Goal: Register for event/course

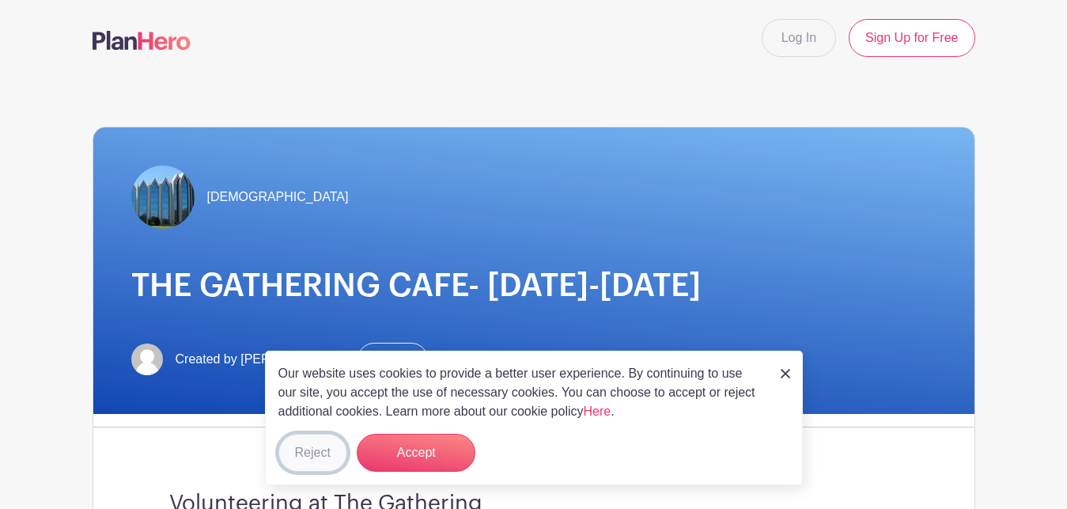
click at [312, 453] on button "Reject" at bounding box center [312, 453] width 69 height 38
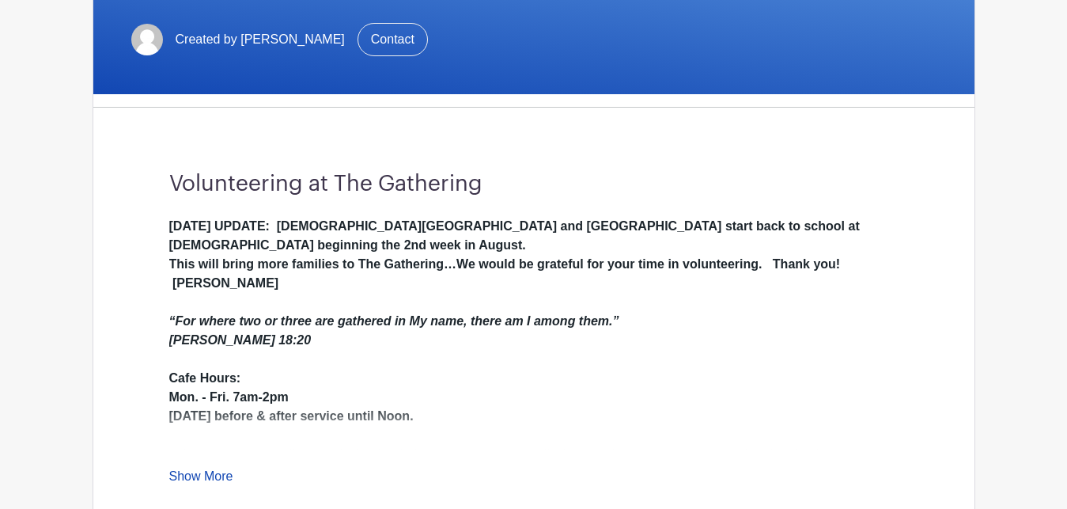
scroll to position [323, 0]
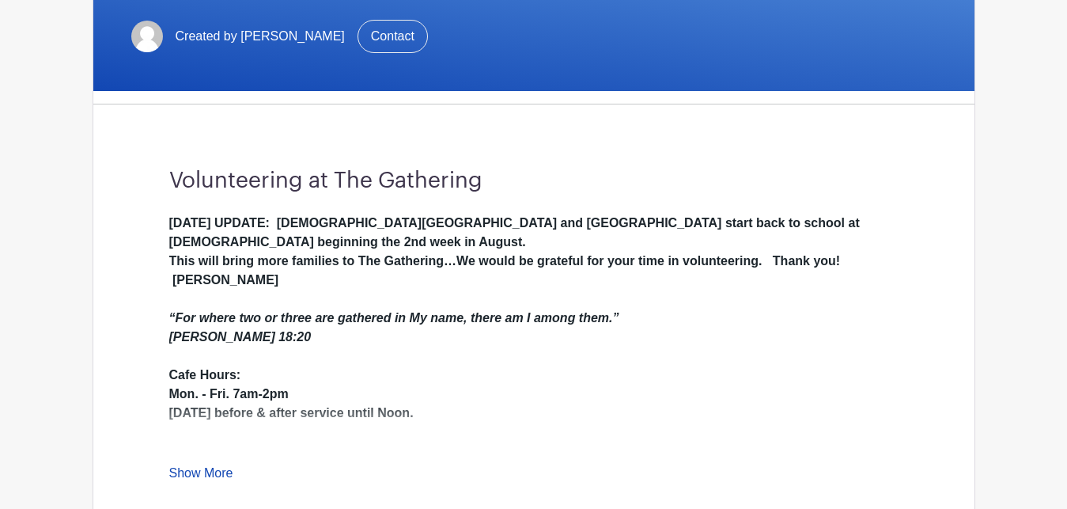
click at [202, 476] on link "Show More" at bounding box center [201, 476] width 64 height 20
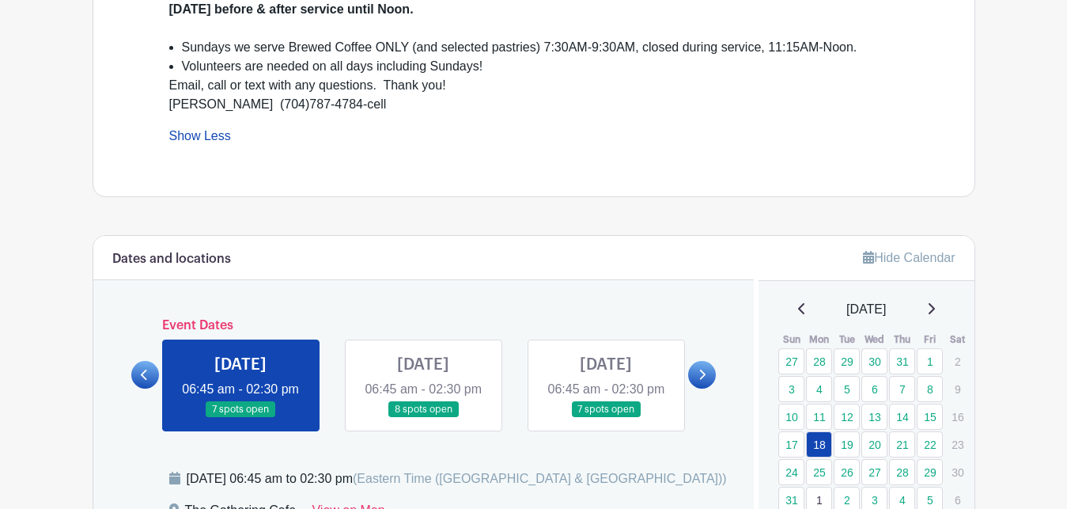
scroll to position [807, 0]
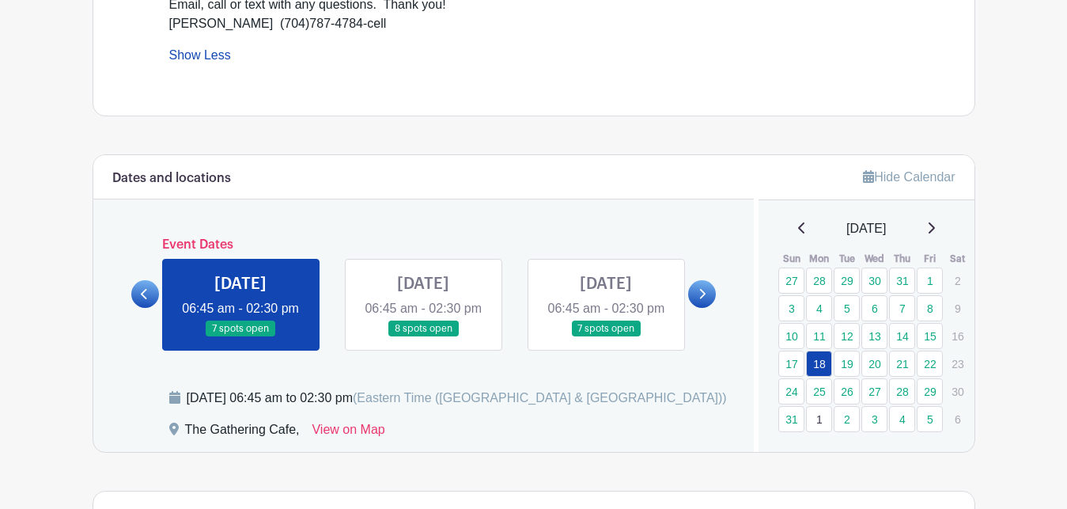
click at [423, 337] on link at bounding box center [423, 337] width 0 height 0
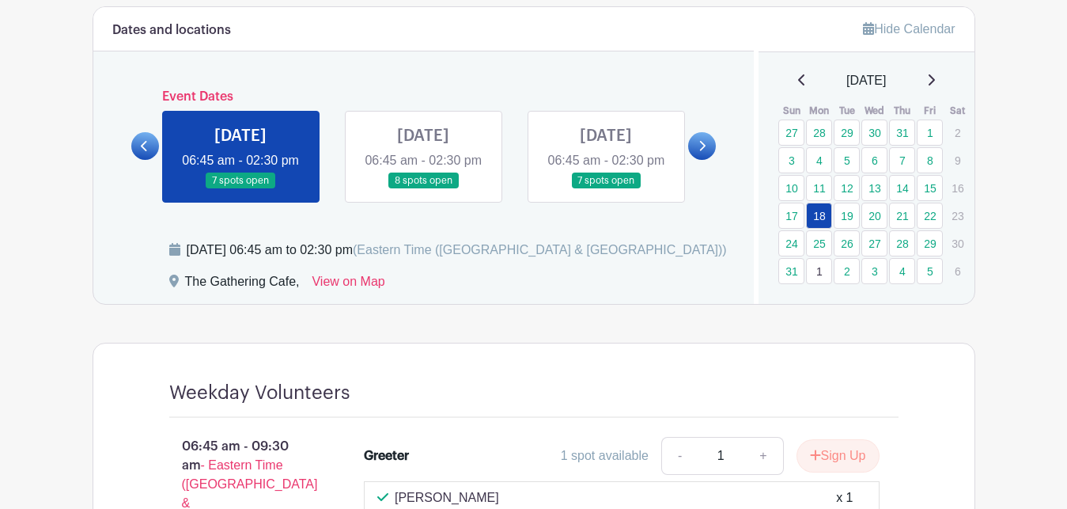
scroll to position [1130, 0]
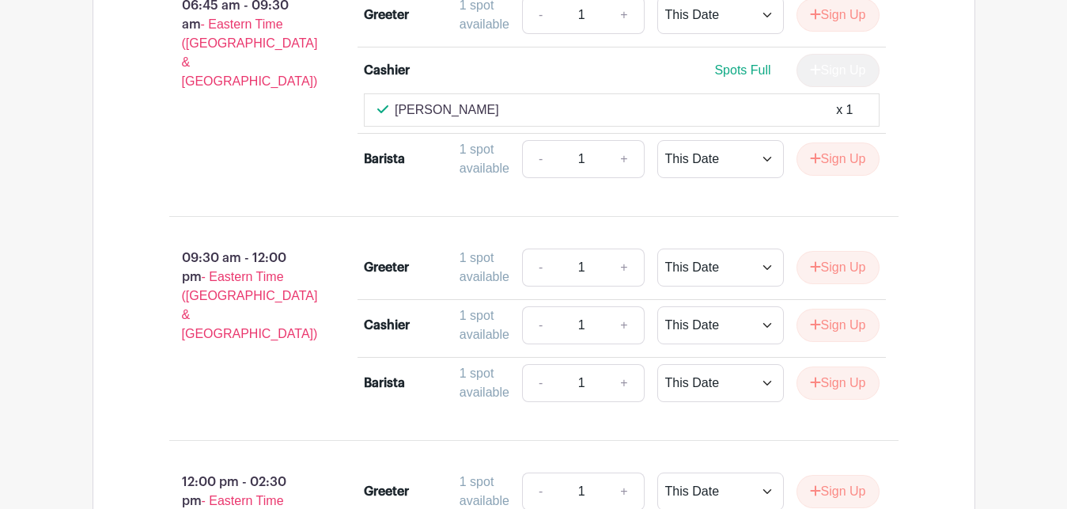
scroll to position [1379, 0]
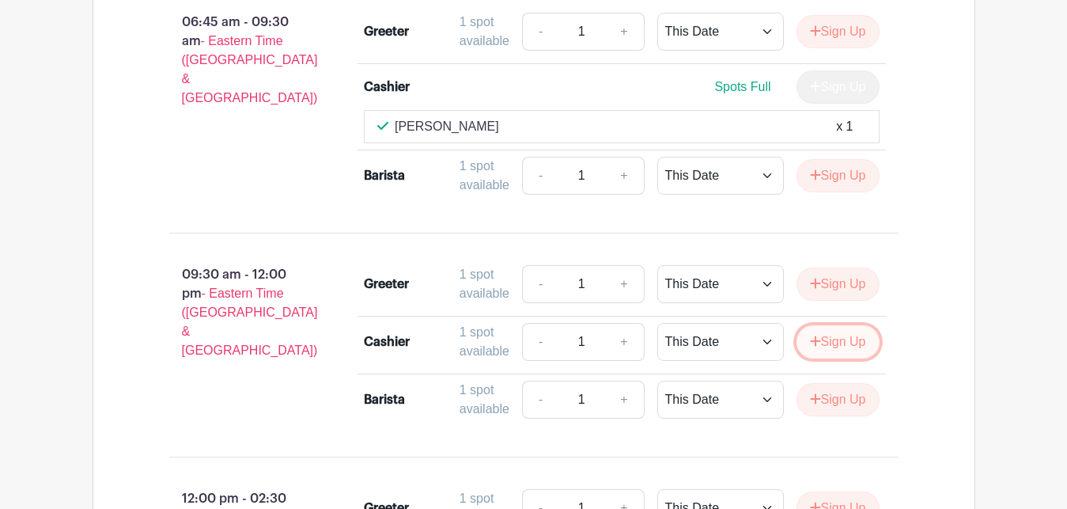
click at [834, 349] on button "Sign Up" at bounding box center [838, 341] width 83 height 33
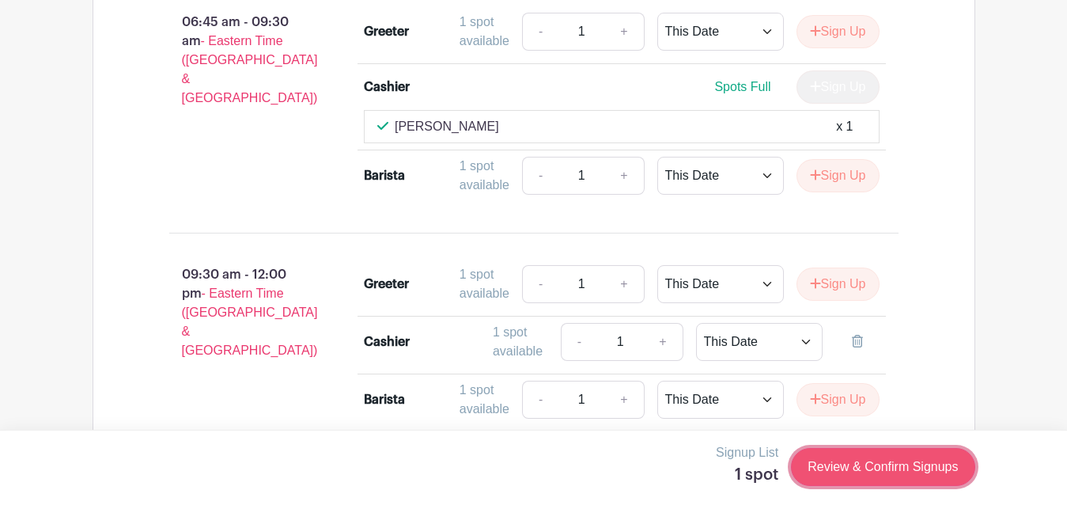
click at [892, 472] on link "Review & Confirm Signups" at bounding box center [883, 467] width 184 height 38
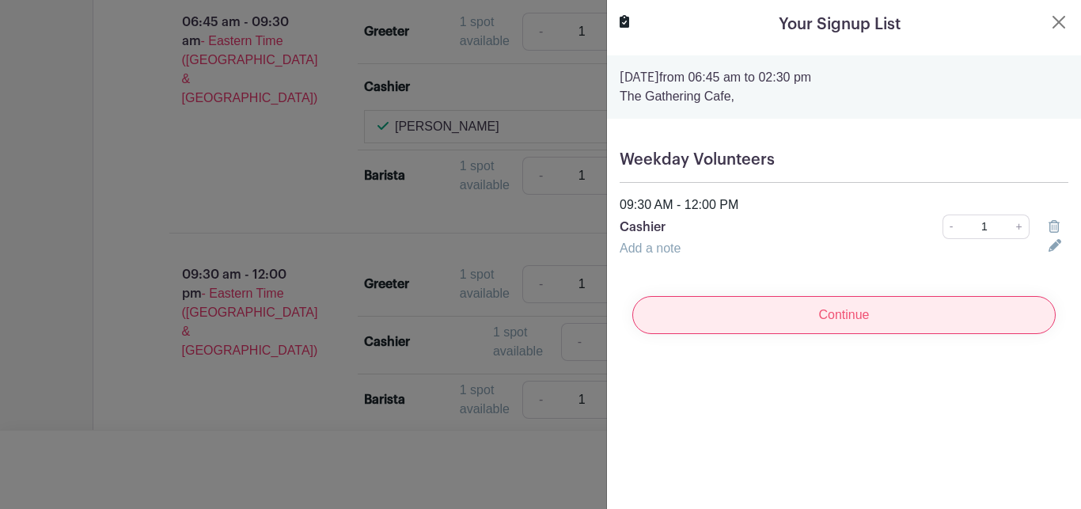
click at [751, 313] on input "Continue" at bounding box center [843, 315] width 423 height 38
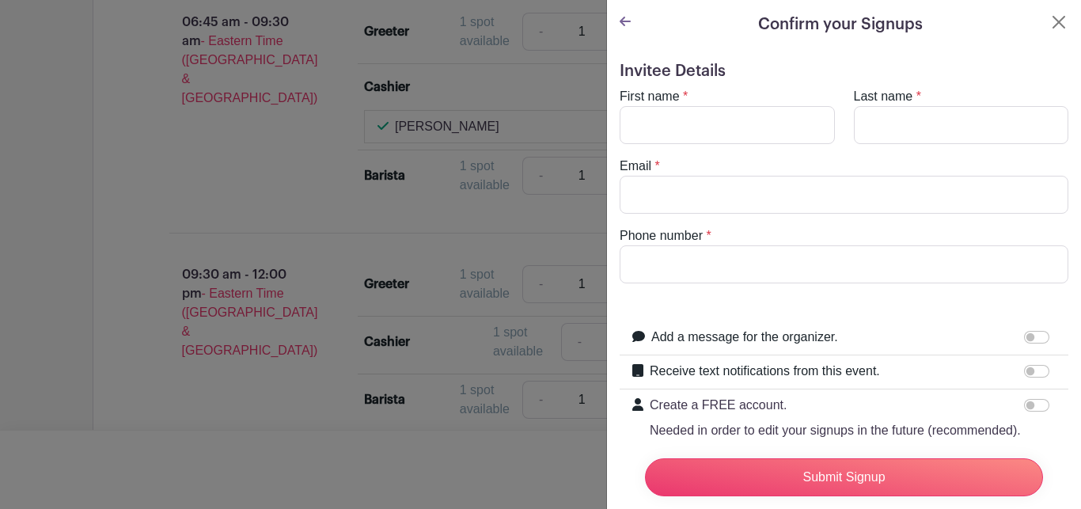
drag, startPoint x: 638, startPoint y: 149, endPoint x: 632, endPoint y: 136, distance: 14.2
click at [638, 150] on form "Invitee Details First name * Last name * Email * Phone number * Add a message f…" at bounding box center [843, 305] width 449 height 486
click at [626, 134] on input "First name" at bounding box center [726, 125] width 215 height 38
type input "[PERSON_NAME]"
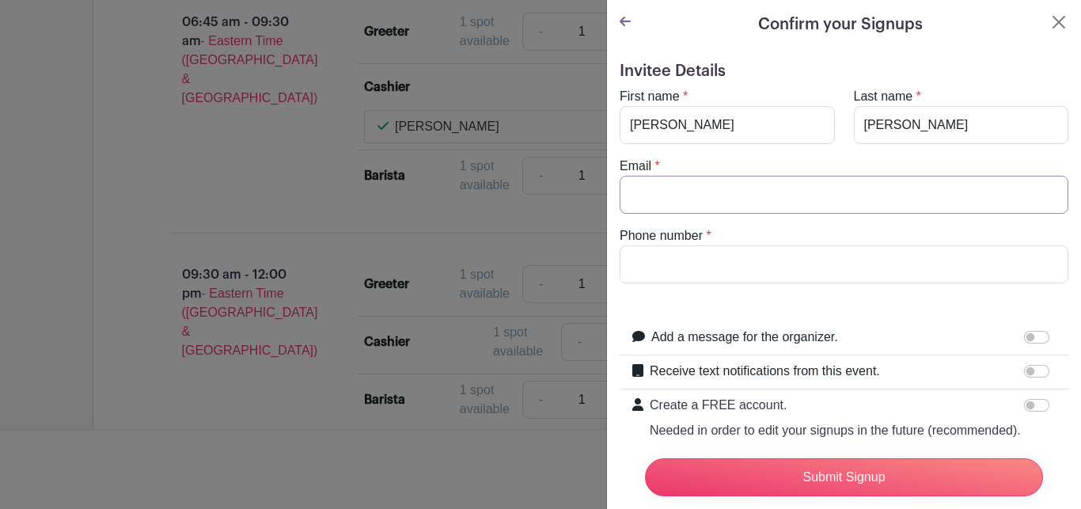
type input "[EMAIL_ADDRESS][DOMAIN_NAME]"
type input "7045772372"
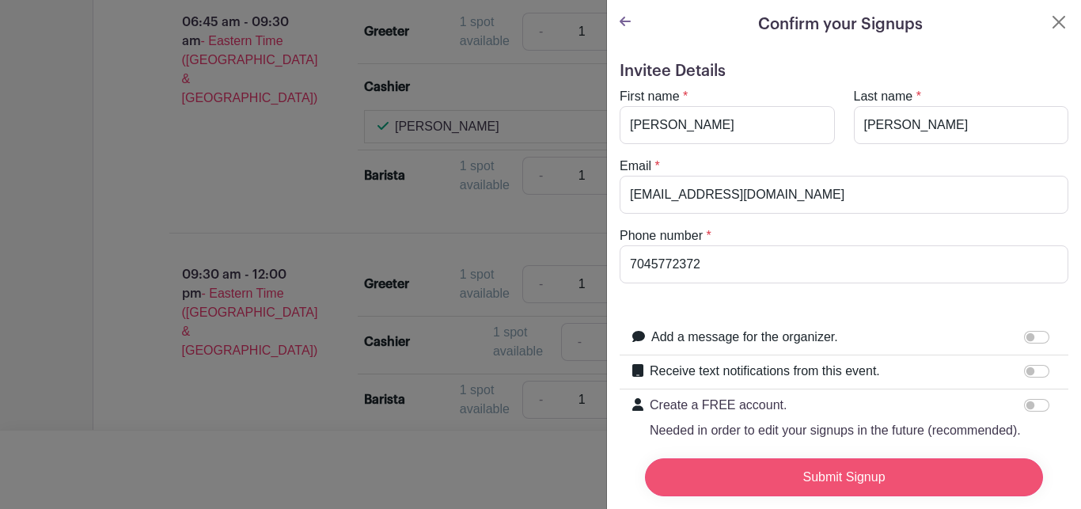
click at [878, 464] on input "Submit Signup" at bounding box center [844, 477] width 398 height 38
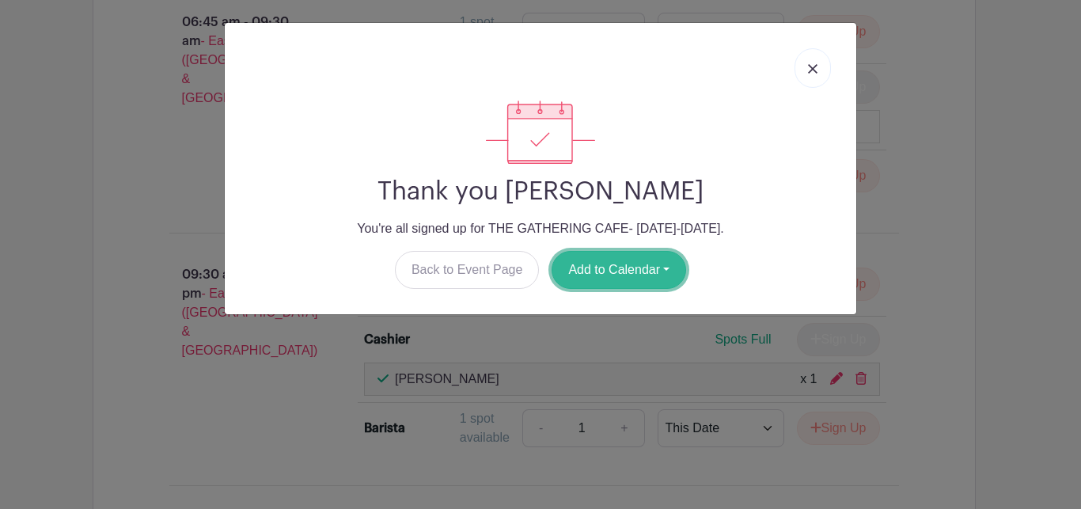
click at [658, 274] on button "Add to Calendar" at bounding box center [618, 270] width 134 height 38
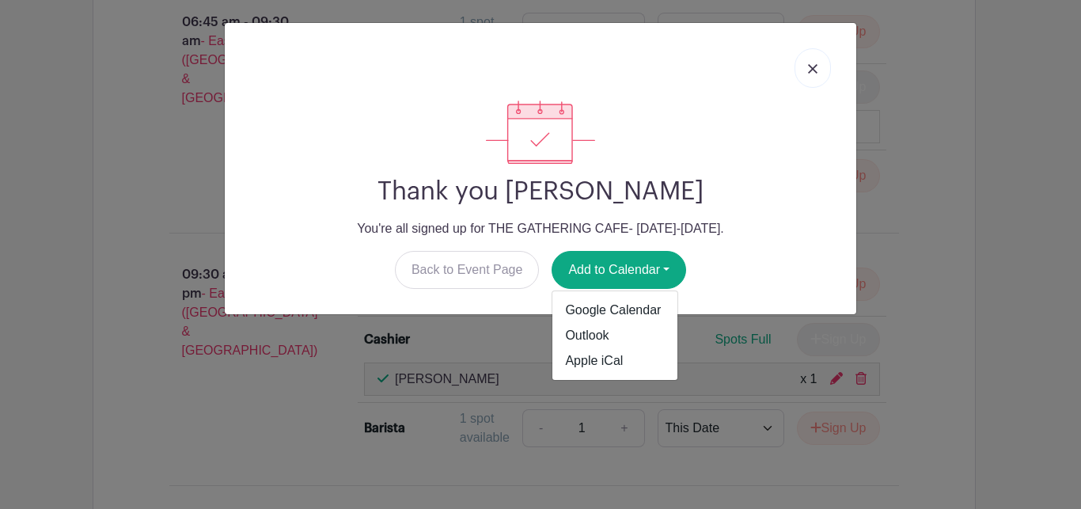
click at [814, 70] on img at bounding box center [812, 68] width 9 height 9
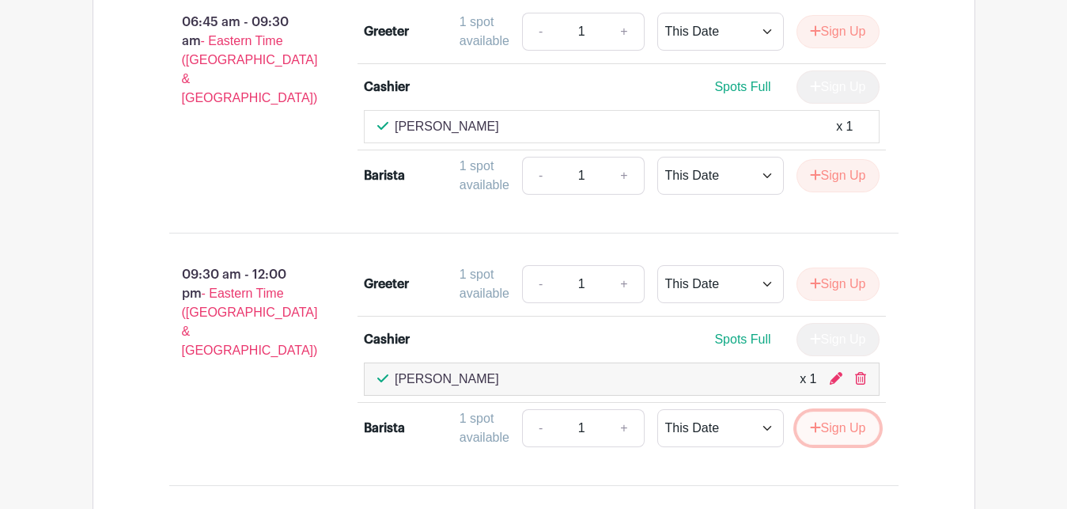
click at [836, 429] on button "Sign Up" at bounding box center [838, 427] width 83 height 33
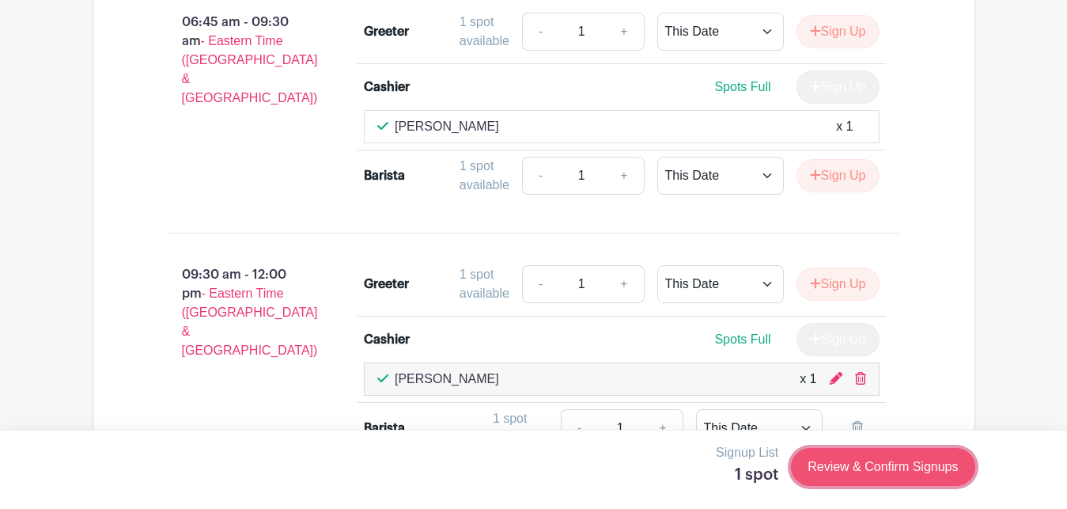
click at [867, 476] on link "Review & Confirm Signups" at bounding box center [883, 467] width 184 height 38
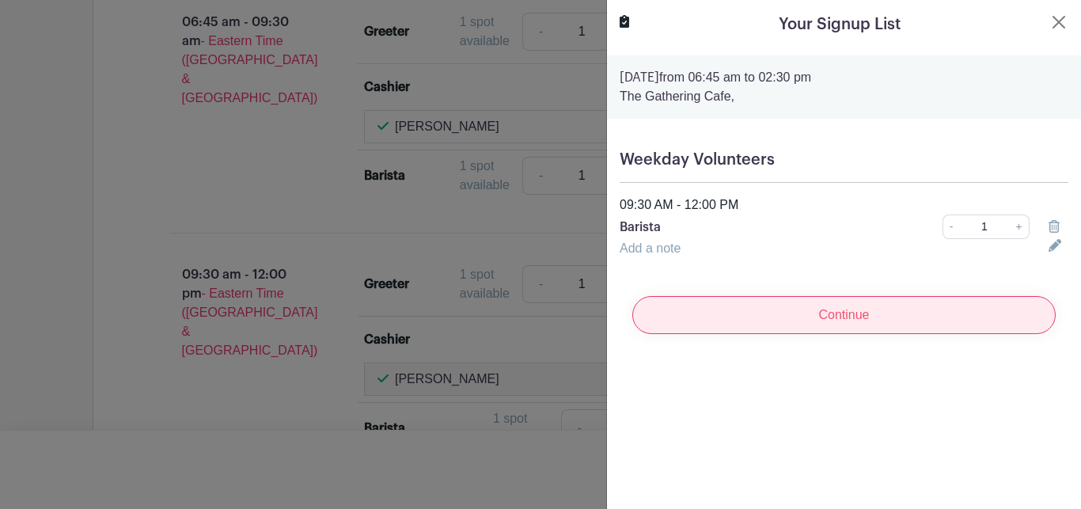
click at [681, 316] on input "Continue" at bounding box center [843, 315] width 423 height 38
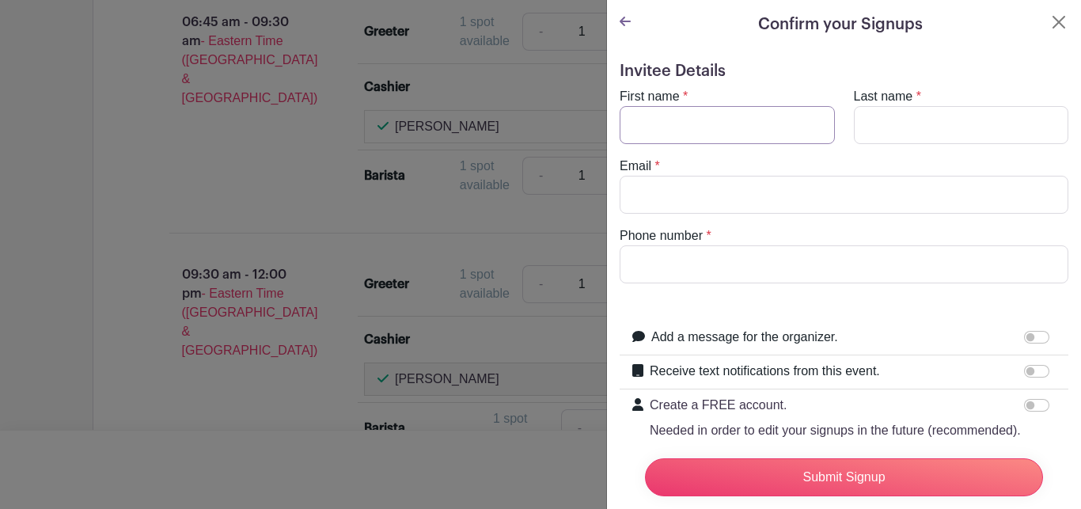
drag, startPoint x: 638, startPoint y: 138, endPoint x: 691, endPoint y: 77, distance: 80.7
click at [637, 138] on input "First name" at bounding box center [726, 125] width 215 height 38
type input "[PERSON_NAME]"
type input "[EMAIL_ADDRESS][DOMAIN_NAME]"
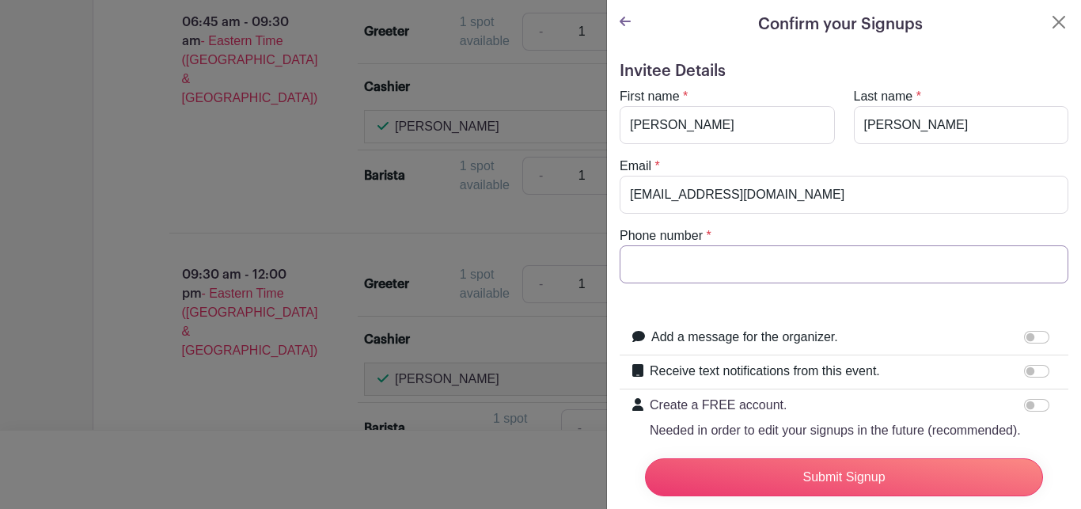
type input "7043018075"
click at [855, 458] on input "Submit Signup" at bounding box center [844, 477] width 398 height 38
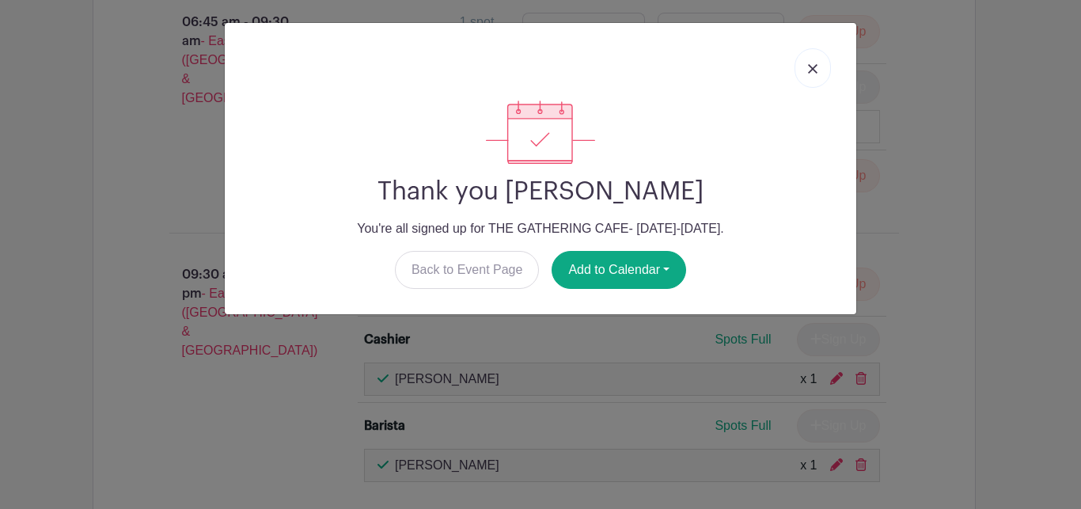
click at [808, 65] on img at bounding box center [812, 68] width 9 height 9
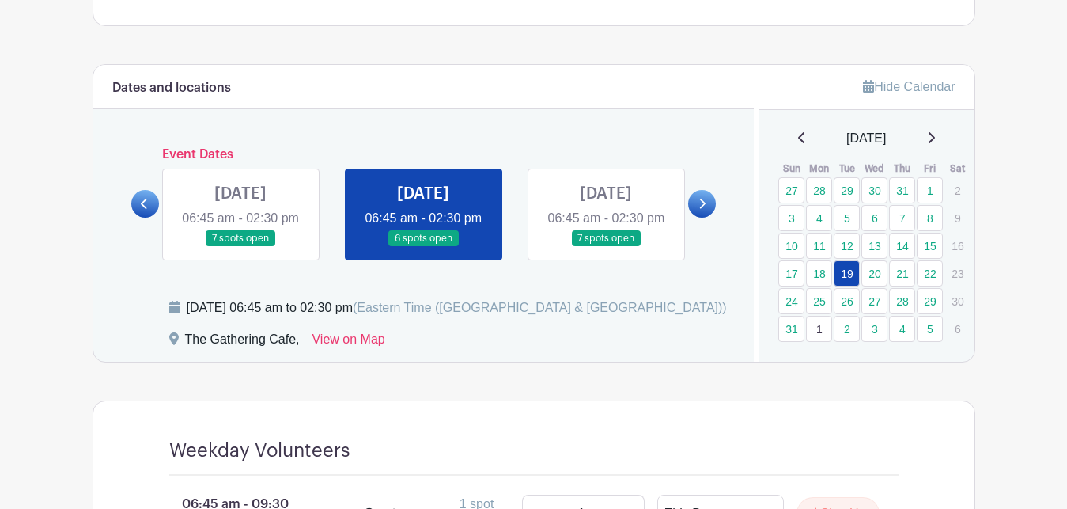
scroll to position [895, 0]
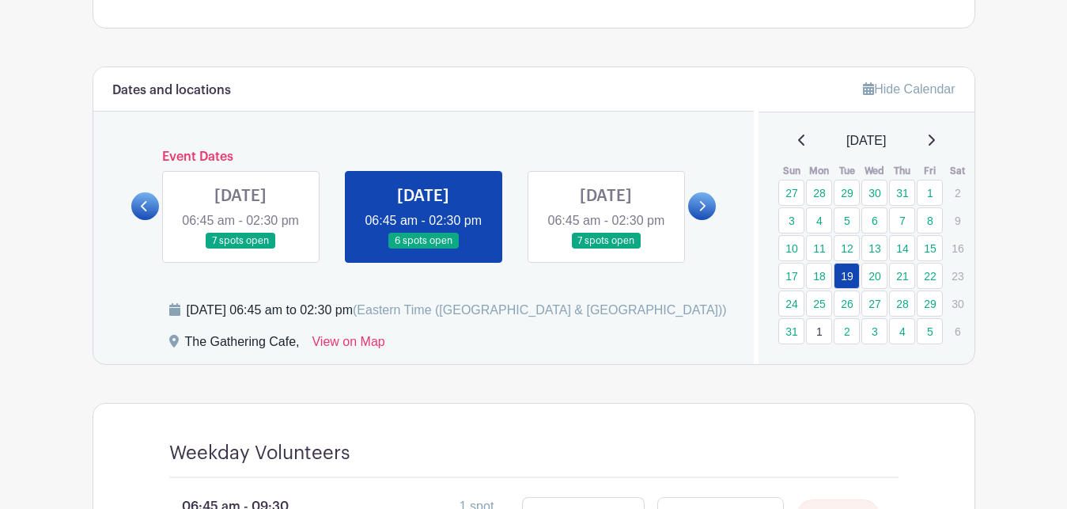
click at [707, 206] on link at bounding box center [702, 206] width 28 height 28
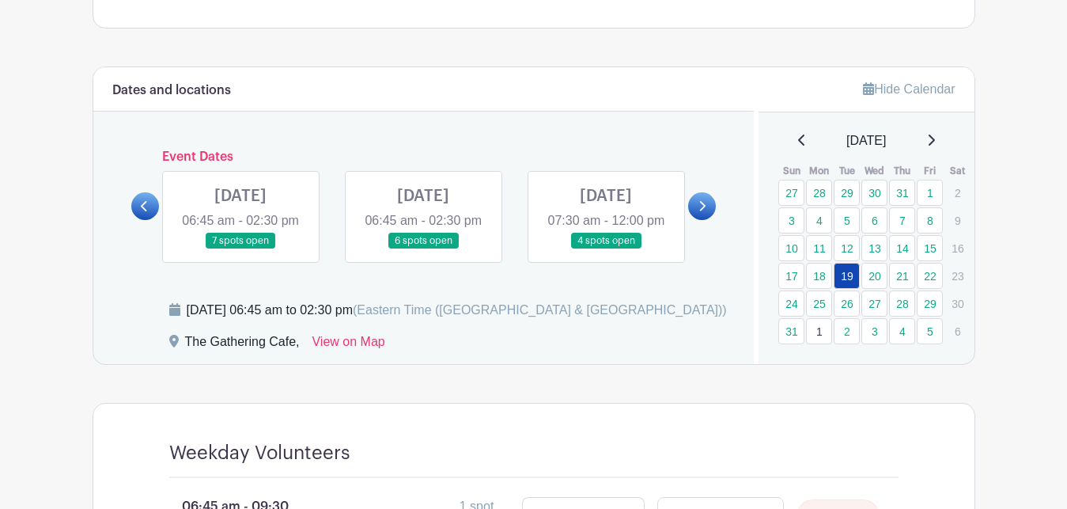
click at [423, 249] on link at bounding box center [423, 249] width 0 height 0
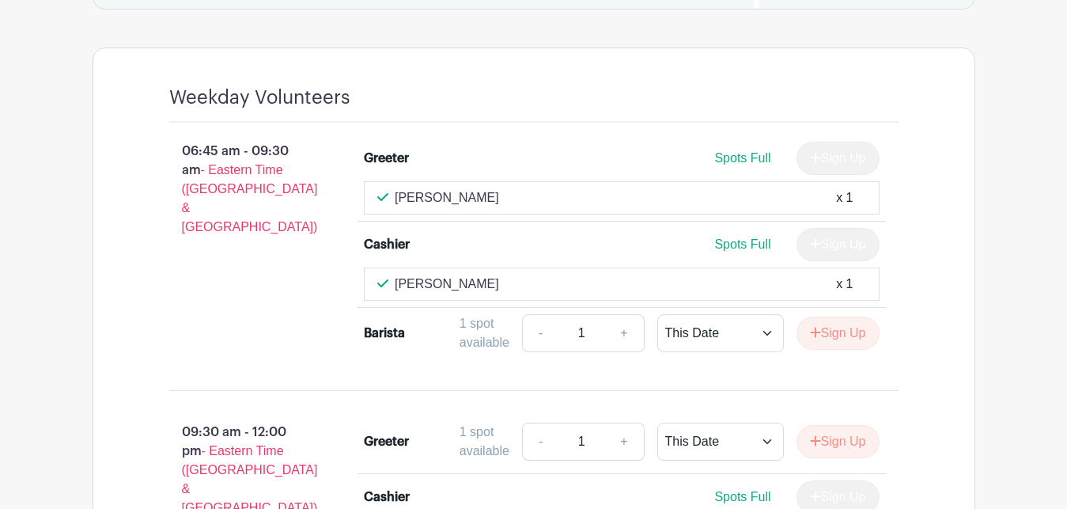
scroll to position [1056, 0]
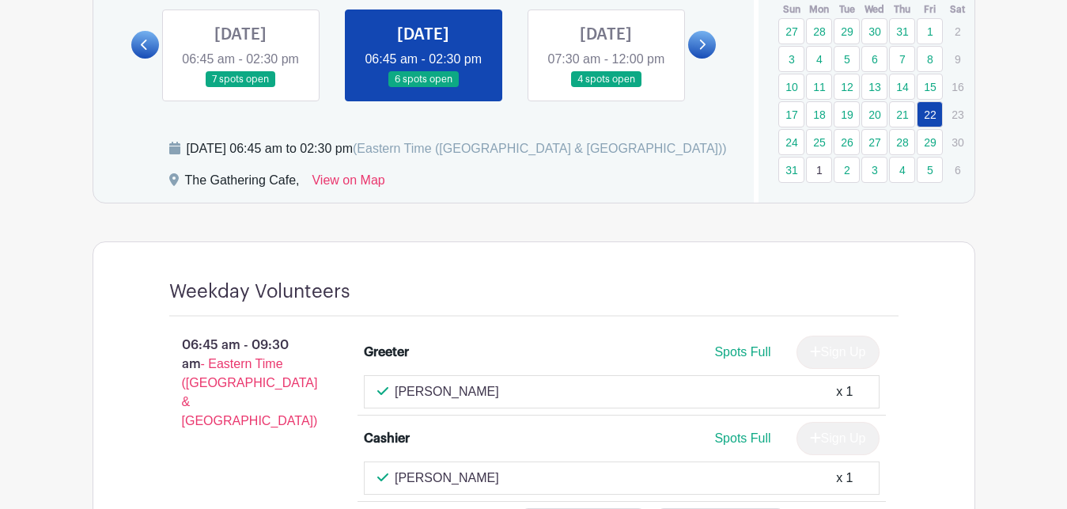
click at [606, 88] on link at bounding box center [606, 88] width 0 height 0
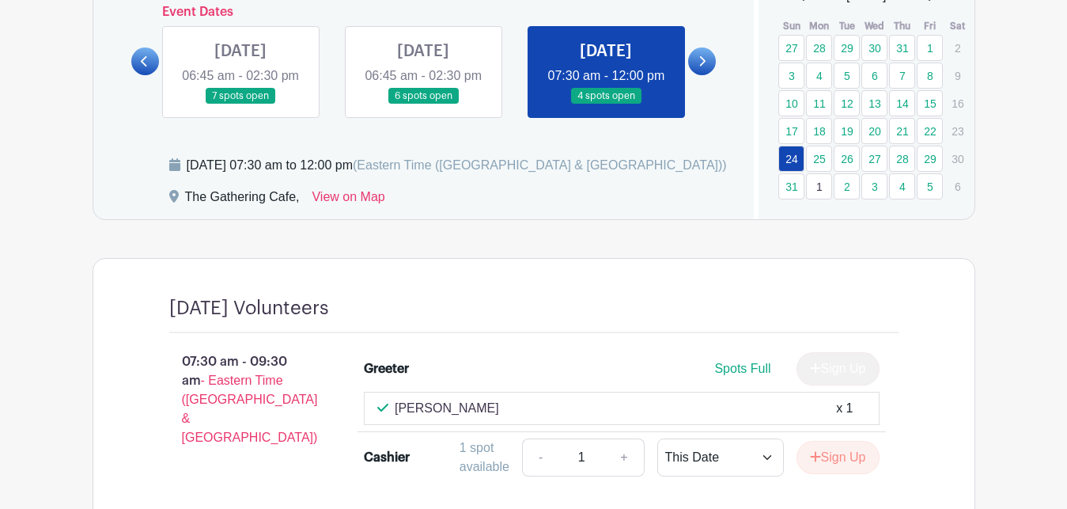
scroll to position [959, 0]
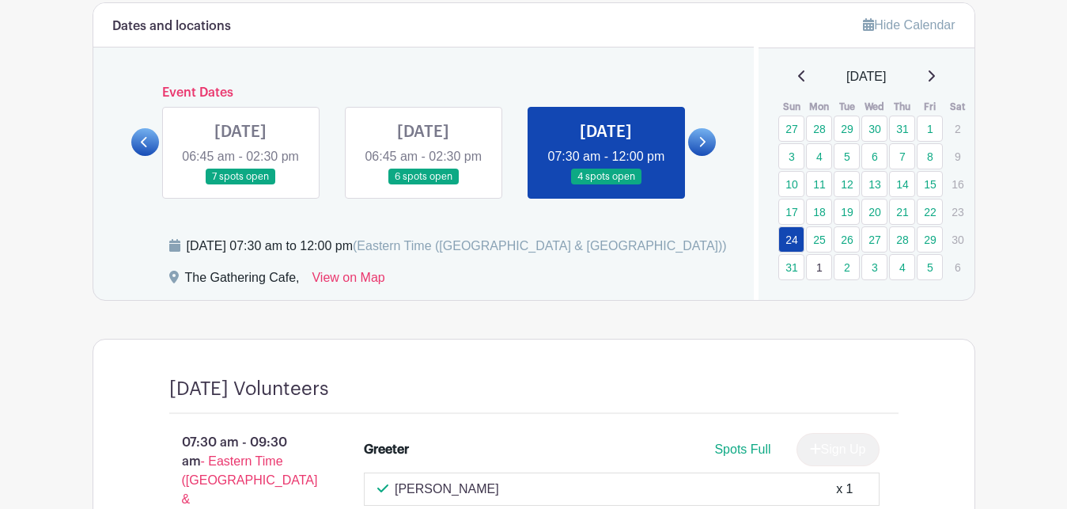
click at [240, 185] on link at bounding box center [240, 185] width 0 height 0
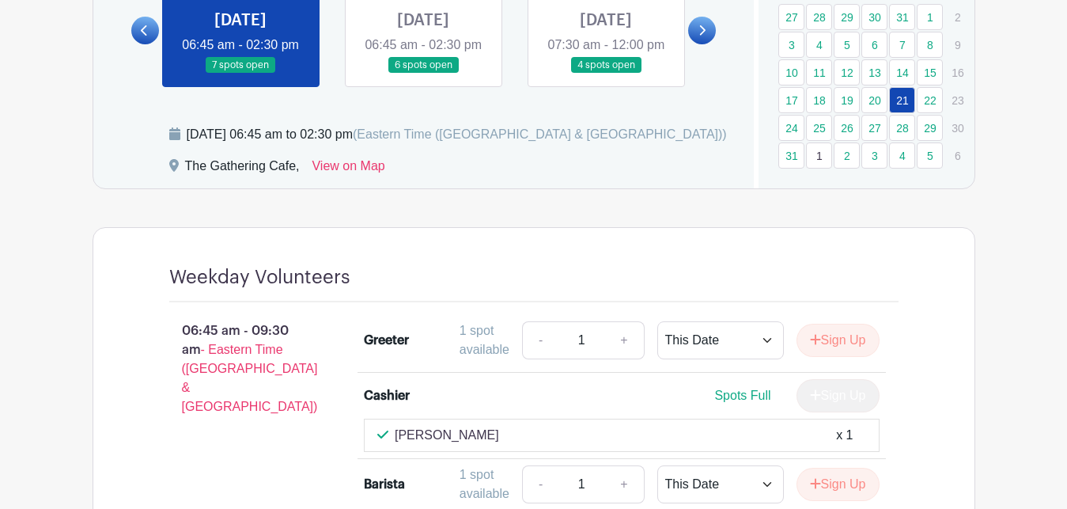
scroll to position [959, 0]
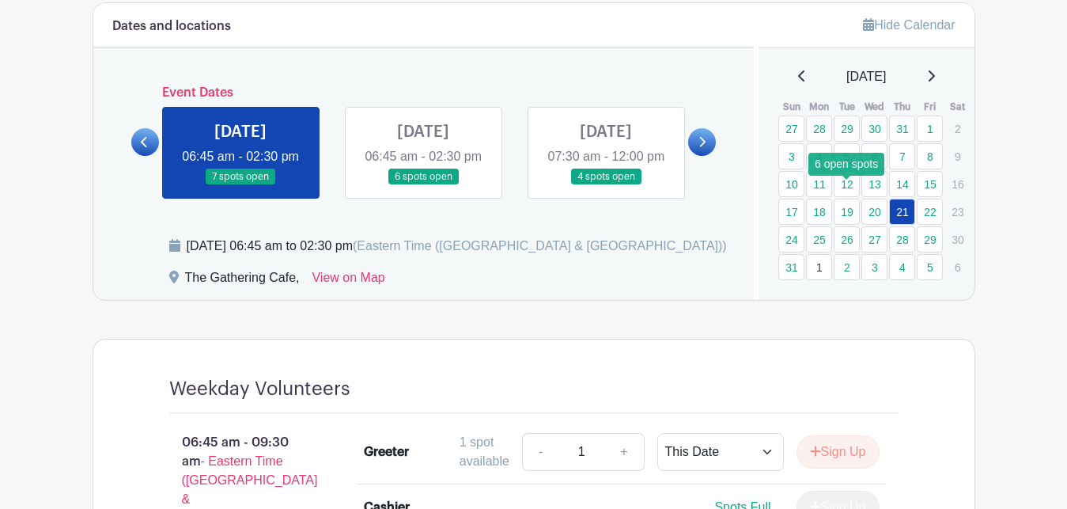
click at [852, 199] on link "19" at bounding box center [847, 212] width 26 height 26
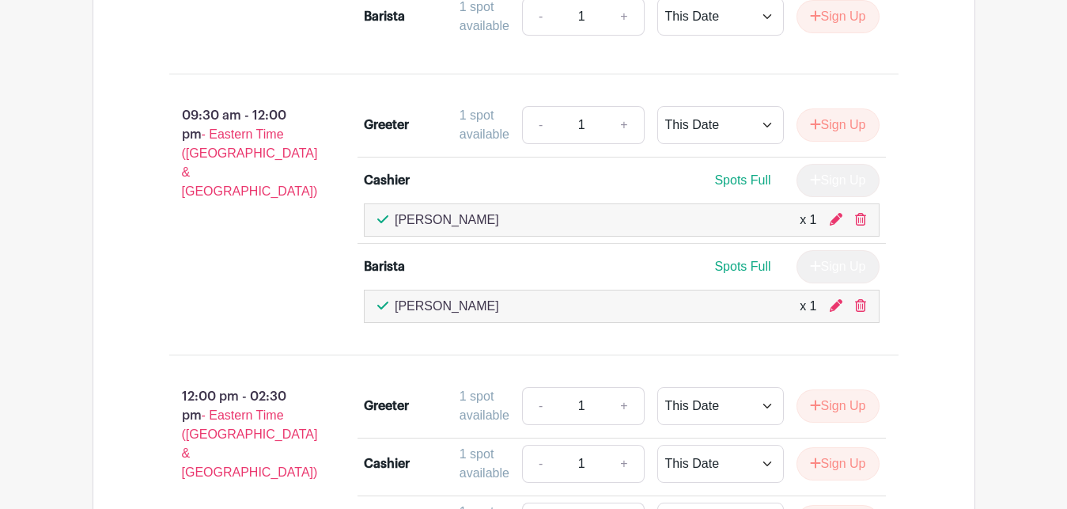
scroll to position [1435, 0]
